Goal: Task Accomplishment & Management: Manage account settings

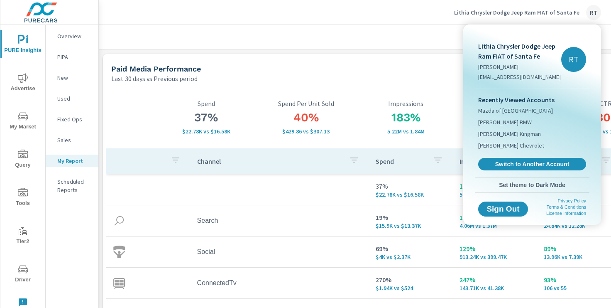
scroll to position [1437, 615]
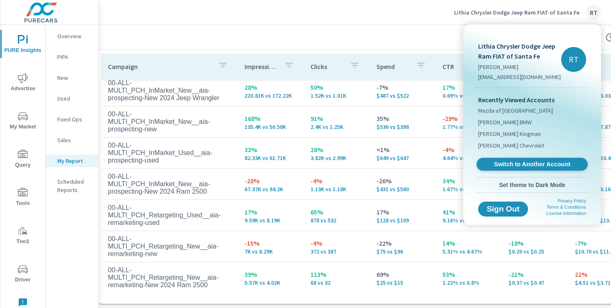
click at [516, 164] on span "Switch to Another Account" at bounding box center [532, 164] width 102 height 8
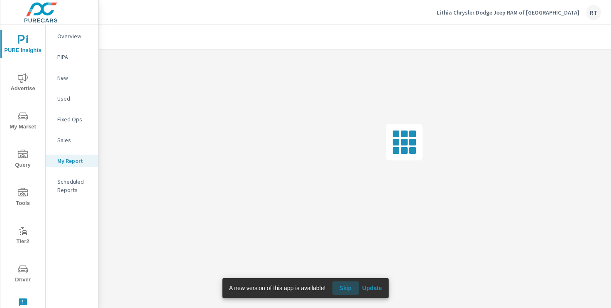
click at [345, 289] on span "Skip" at bounding box center [346, 287] width 20 height 7
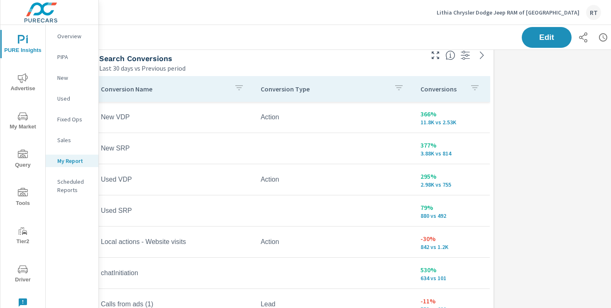
scroll to position [583, 0]
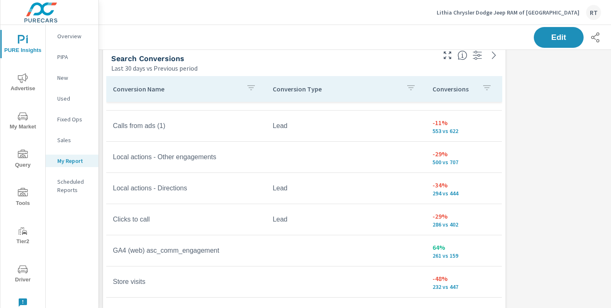
scroll to position [243, 0]
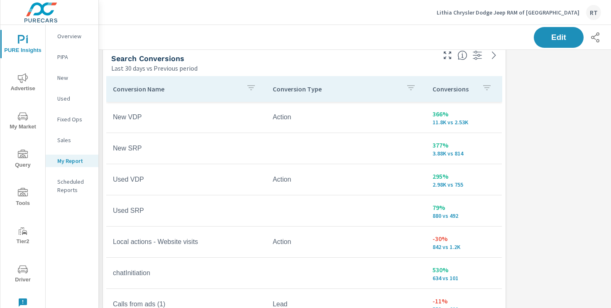
click at [475, 89] on p "Conversions" at bounding box center [454, 89] width 43 height 8
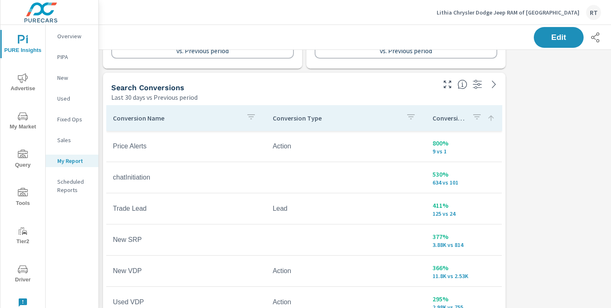
scroll to position [557, 0]
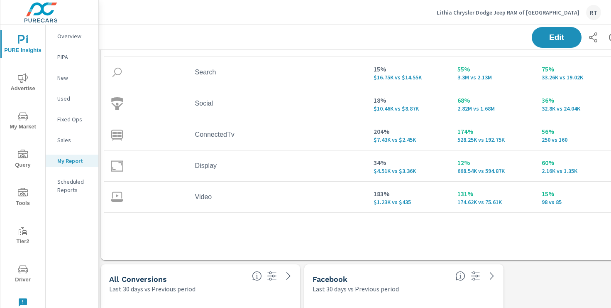
scroll to position [189, 2]
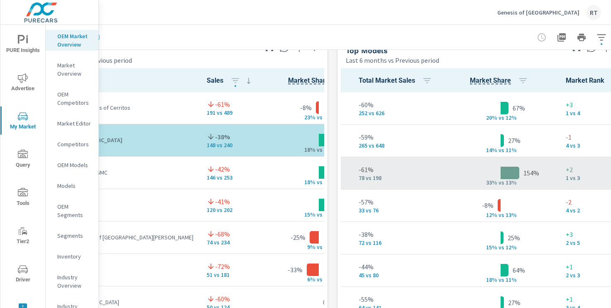
scroll to position [552, 76]
